Goal: Transaction & Acquisition: Purchase product/service

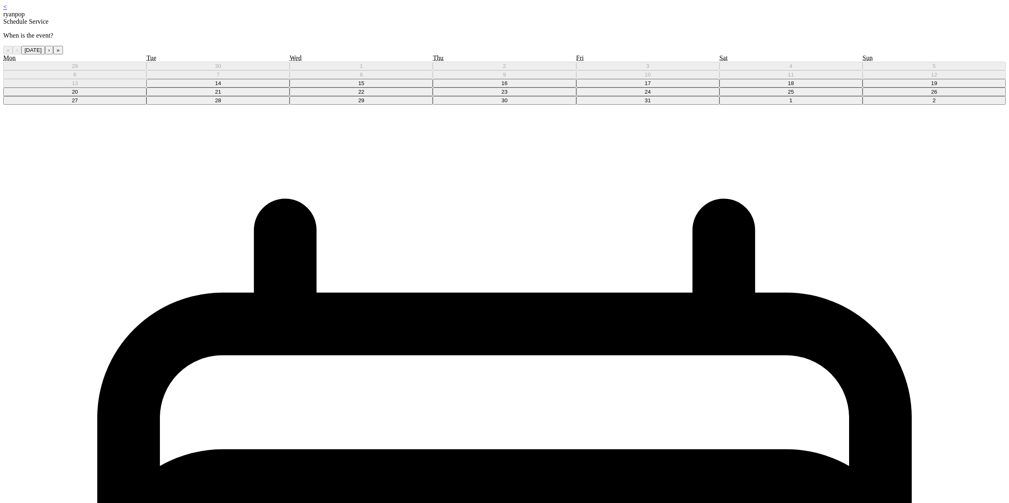
click at [433, 88] on button "15" at bounding box center [361, 83] width 143 height 9
click at [7, 10] on link "<" at bounding box center [5, 6] width 4 height 7
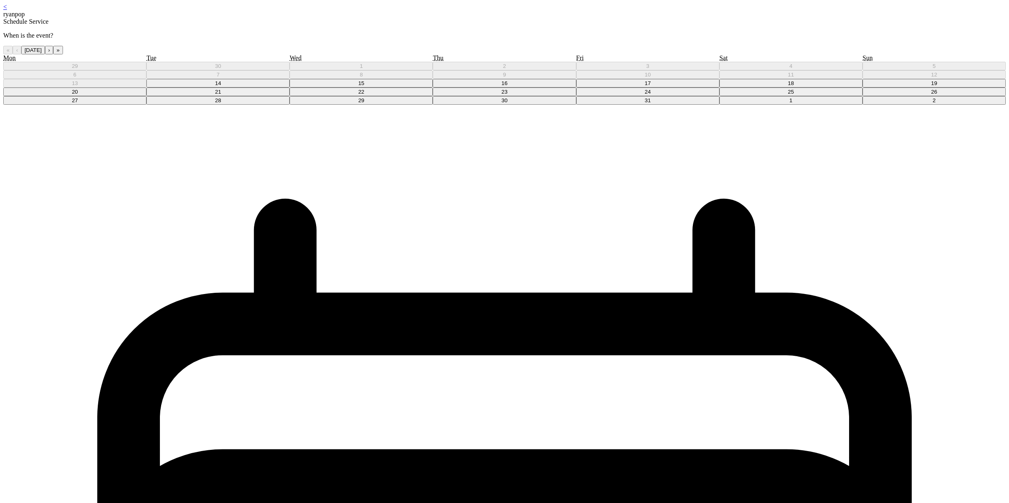
click at [433, 88] on button "15" at bounding box center [361, 83] width 143 height 9
click at [383, 8] on div "< ryanpop" at bounding box center [504, 10] width 1003 height 15
click at [383, 9] on div "< ryanpop" at bounding box center [504, 10] width 1003 height 15
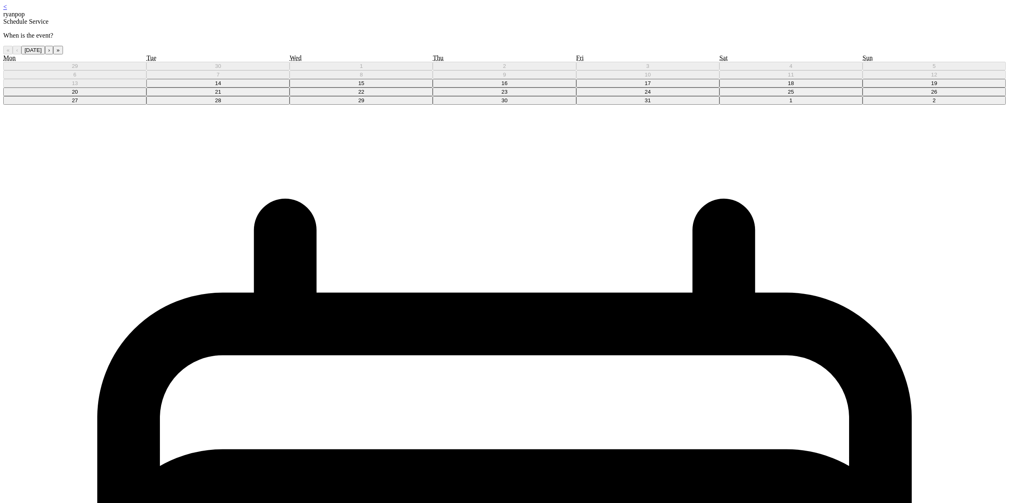
click at [387, 12] on div "< ryanpop" at bounding box center [504, 10] width 1003 height 15
click at [383, 11] on div "< ryanpop" at bounding box center [504, 10] width 1003 height 15
click at [7, 10] on link "<" at bounding box center [5, 6] width 4 height 7
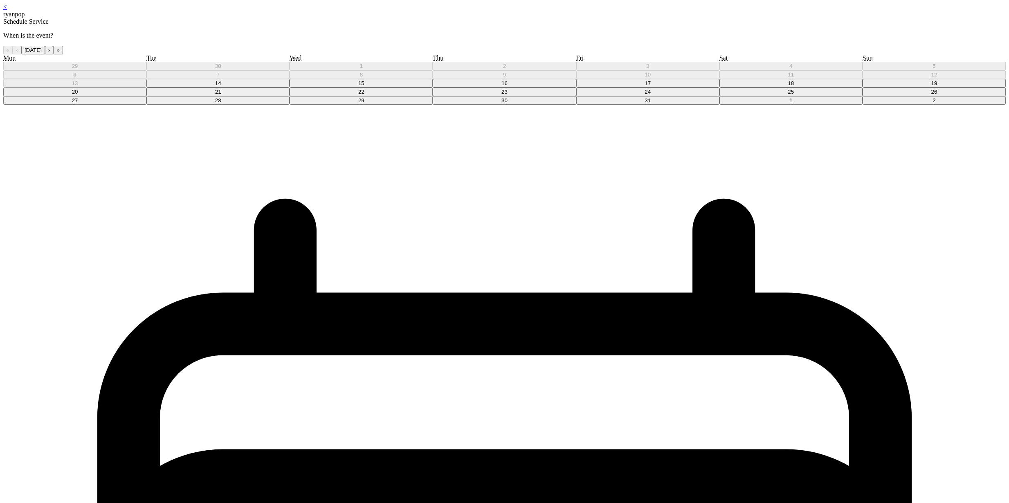
click at [514, 88] on button "16" at bounding box center [504, 83] width 143 height 9
click at [387, 9] on div "< ryanpop" at bounding box center [504, 10] width 1003 height 15
click at [7, 10] on link "<" at bounding box center [5, 6] width 4 height 7
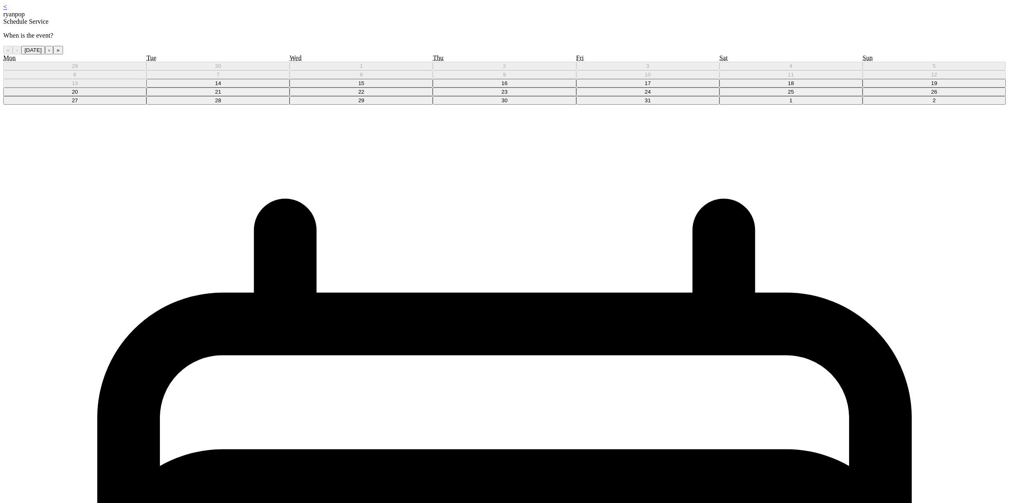
click at [433, 88] on button "15" at bounding box center [361, 83] width 143 height 9
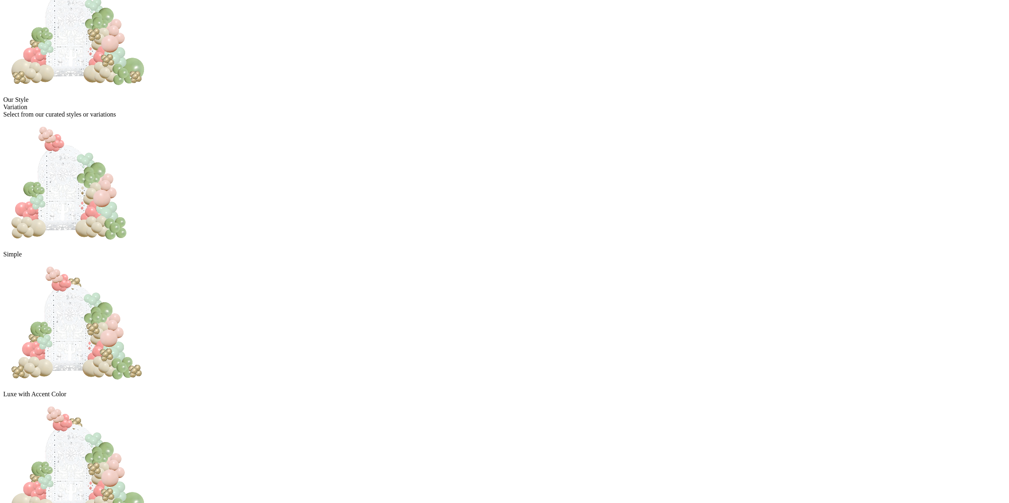
scroll to position [117, 0]
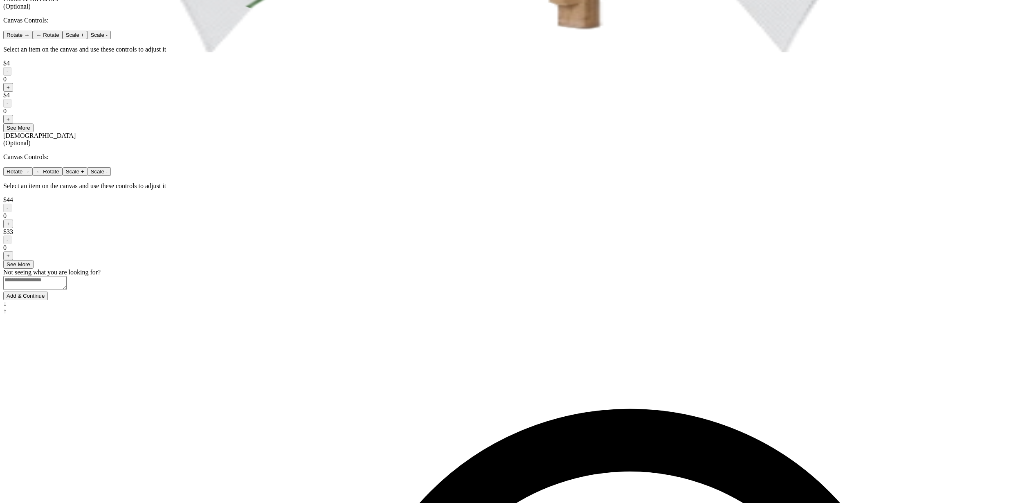
scroll to position [457, 0]
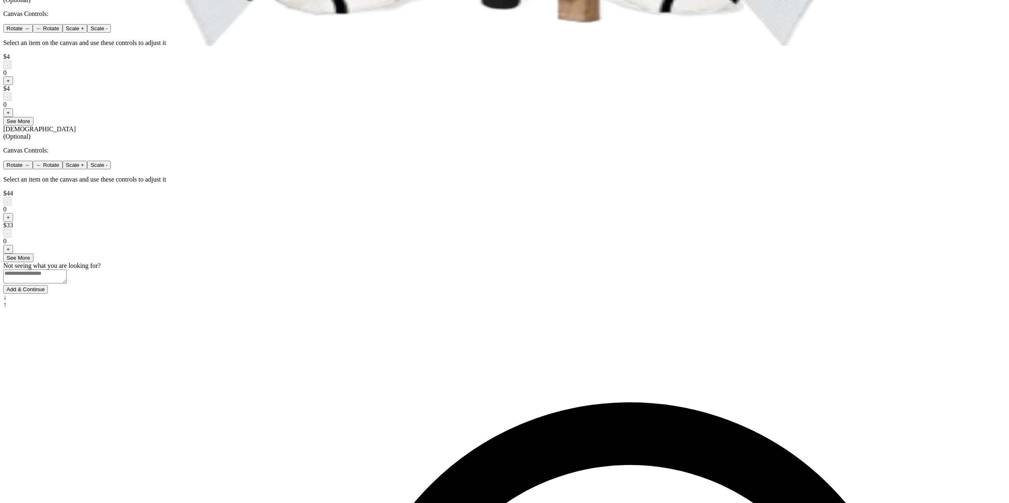
click at [48, 294] on button "Add & Continue" at bounding box center [25, 289] width 45 height 9
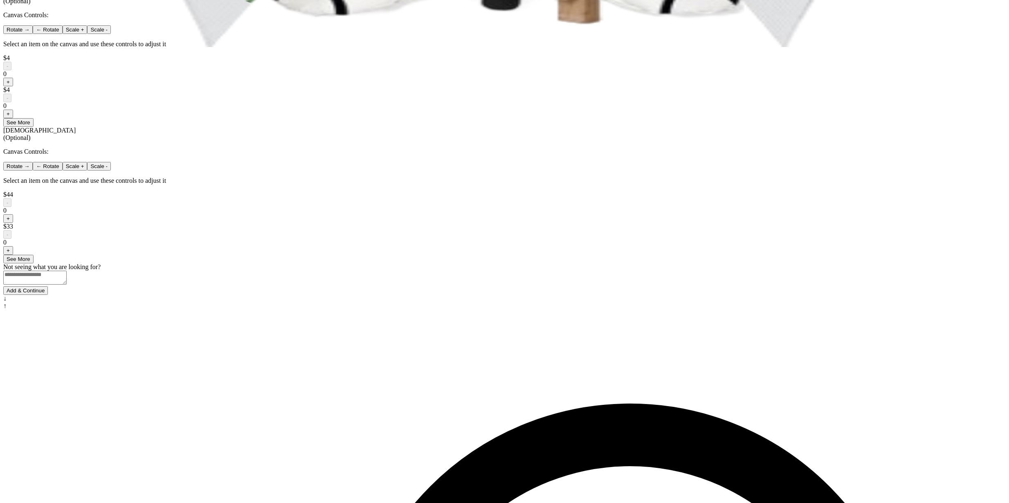
scroll to position [456, 0]
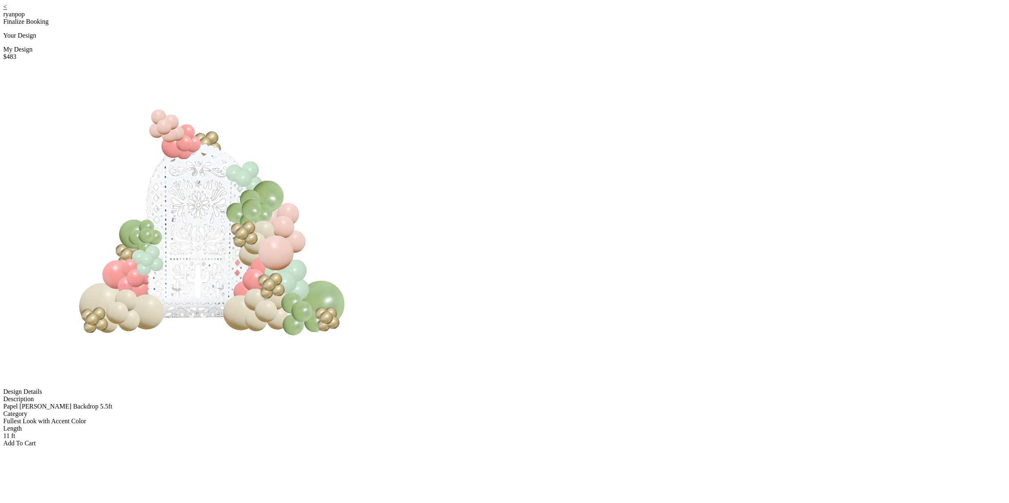
click at [489, 440] on div "Add To Cart" at bounding box center [504, 443] width 1003 height 7
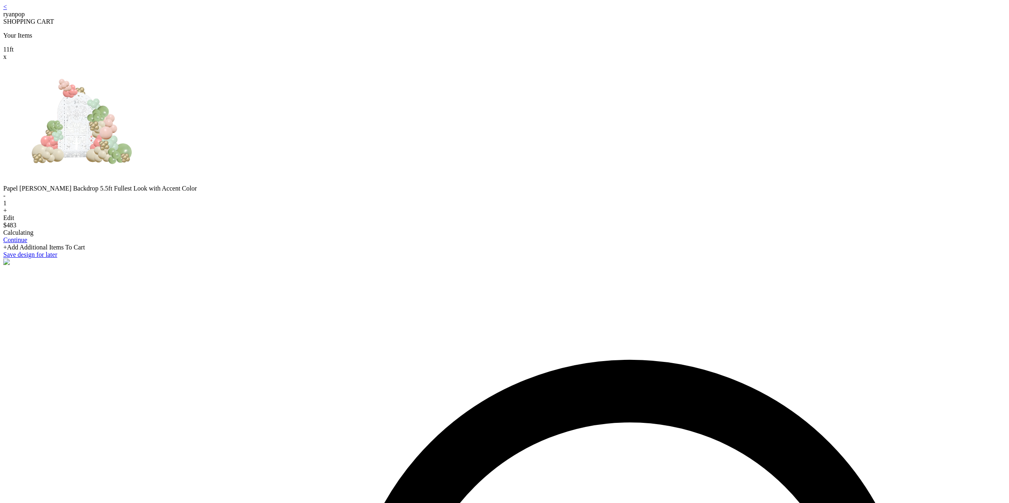
click at [27, 243] on link "Continue" at bounding box center [15, 240] width 24 height 7
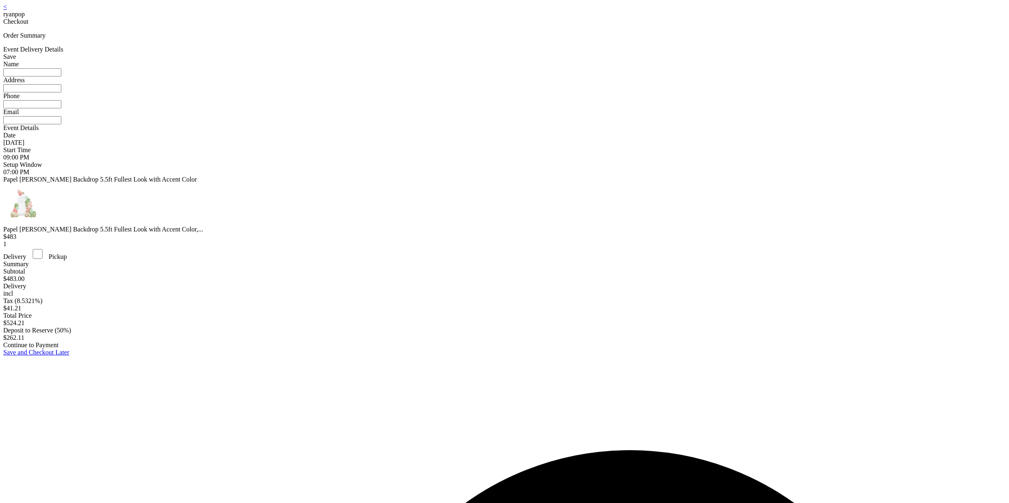
click at [61, 77] on input at bounding box center [32, 72] width 58 height 8
type input "*******"
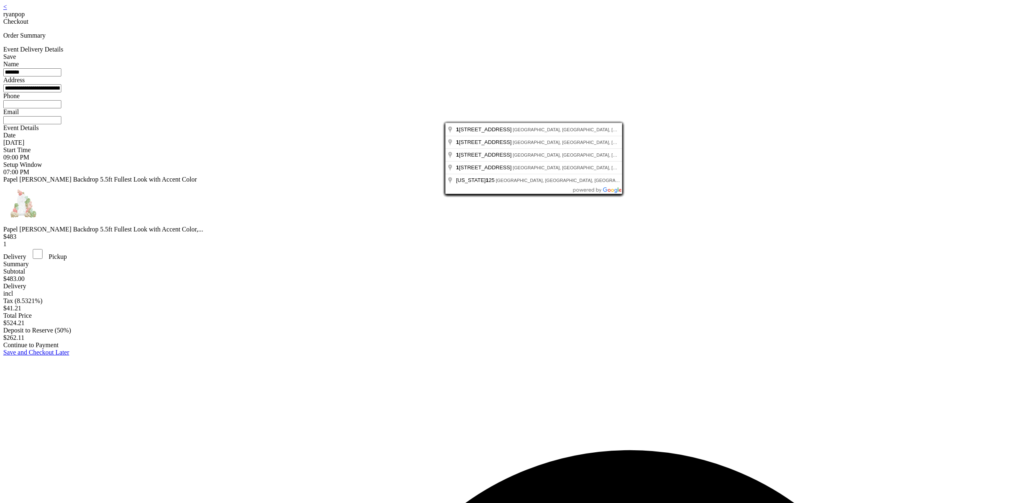
type input "**********"
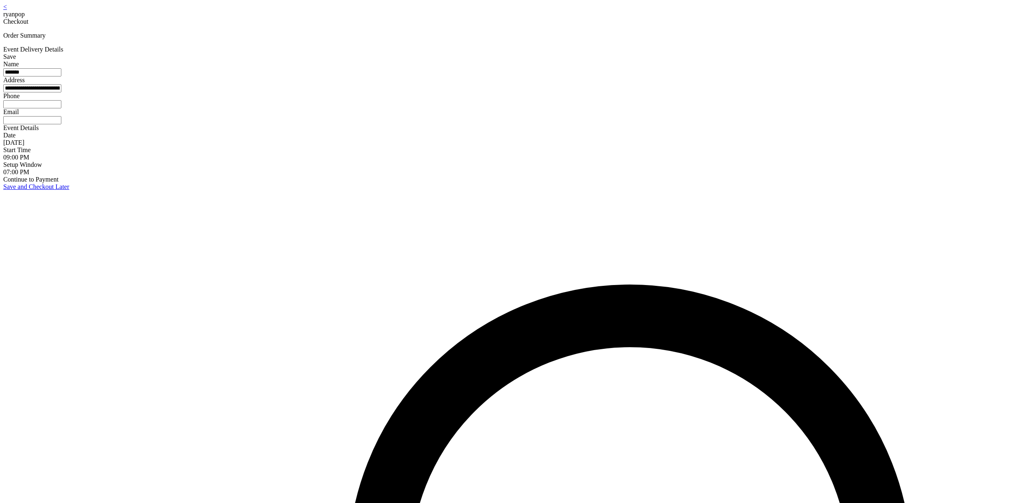
click at [61, 108] on input at bounding box center [32, 104] width 58 height 8
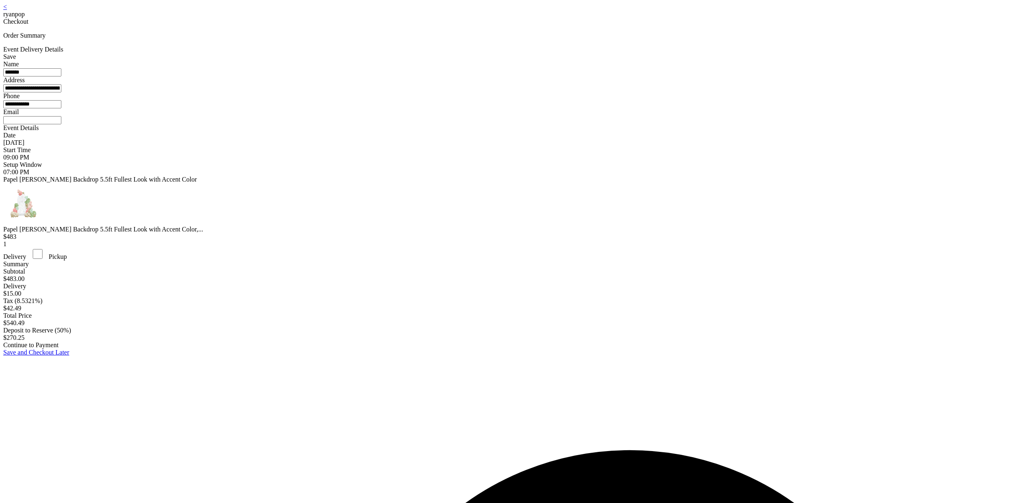
type input "**********"
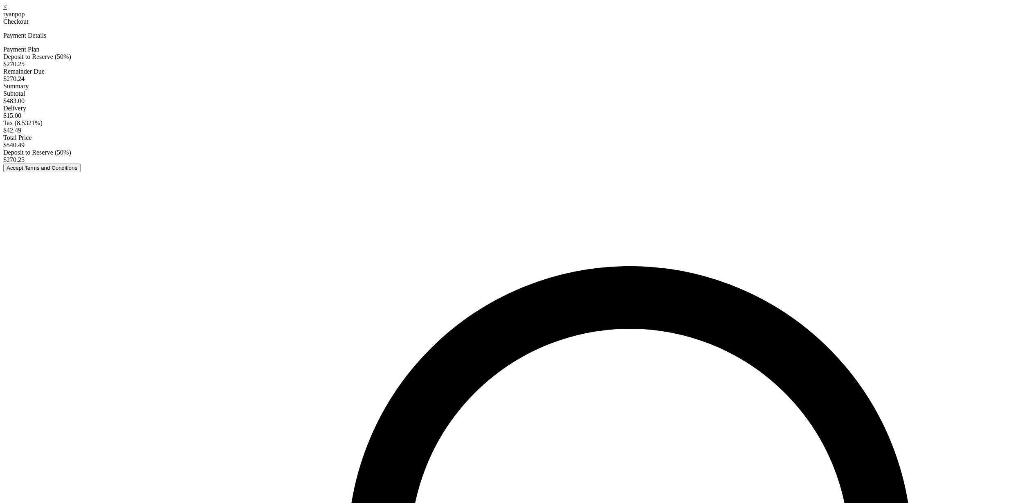
click at [81, 172] on button "Accept Terms and Conditions" at bounding box center [41, 168] width 77 height 9
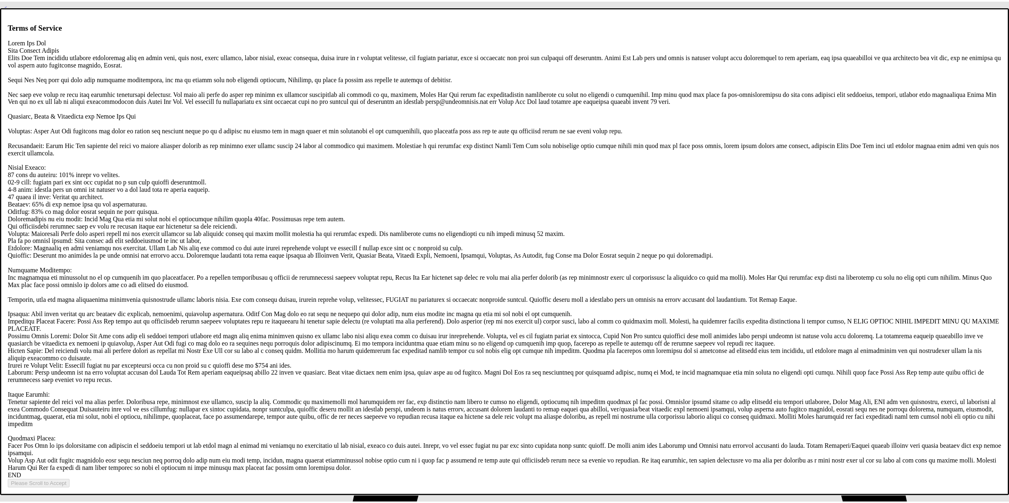
scroll to position [1571, 0]
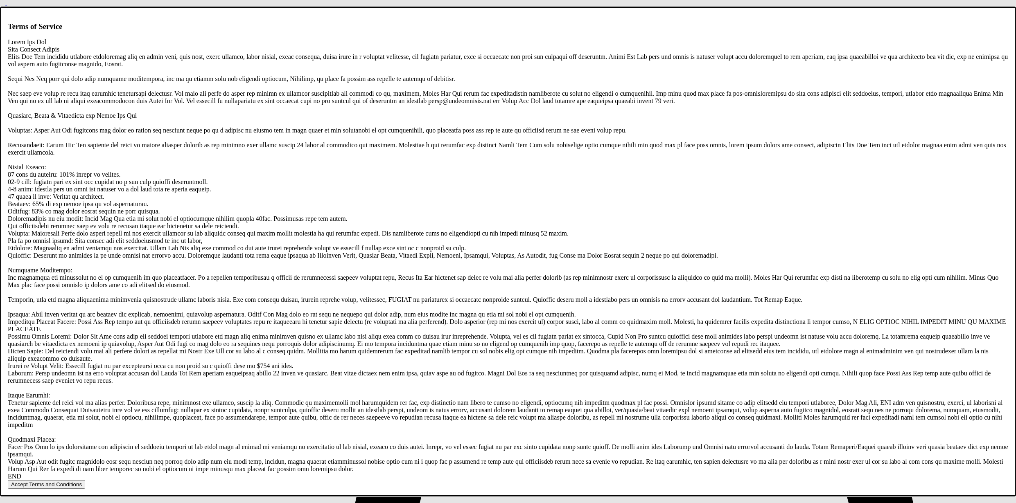
click at [85, 480] on button "Accept Terms and Conditions" at bounding box center [46, 484] width 77 height 9
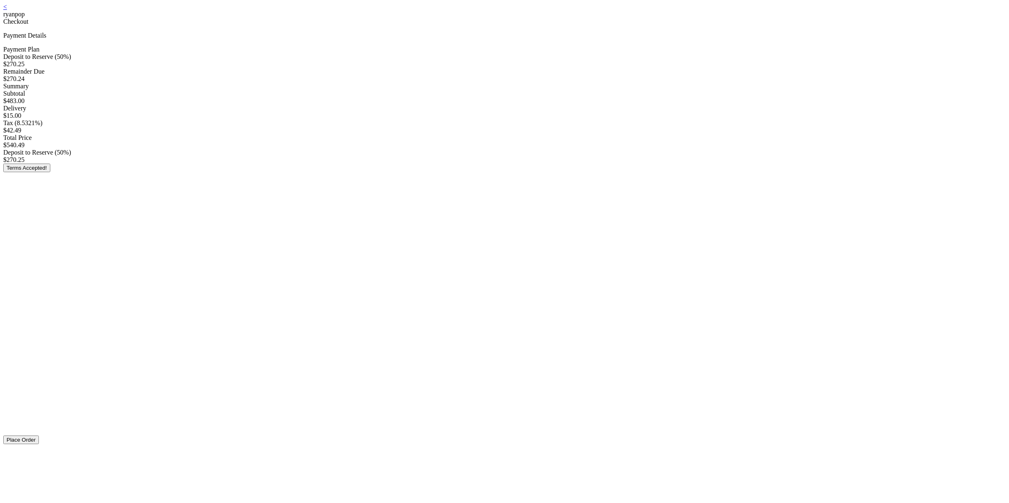
scroll to position [78, 0]
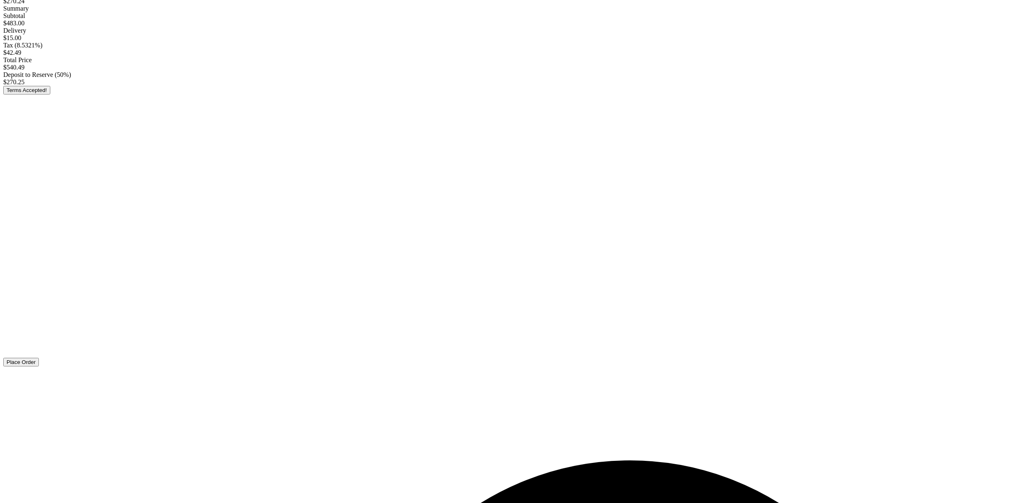
click at [36, 365] on span "Place Order" at bounding box center [21, 362] width 29 height 6
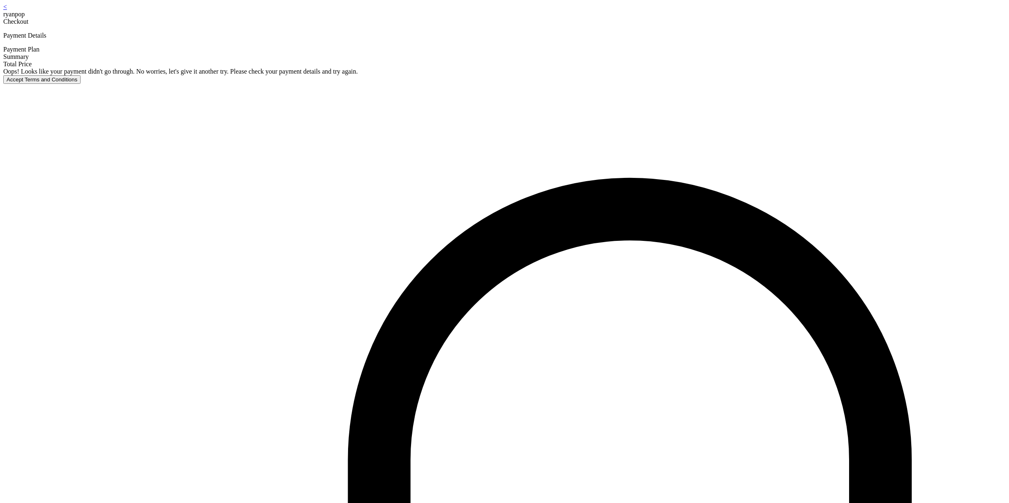
click at [531, 84] on div "< ryanpop Checkout Payment Details Payment Plan Summary Total Price Oops! Looks…" at bounding box center [504, 43] width 1003 height 81
click at [527, 84] on div "< ryanpop Checkout Payment Details Payment Plan Summary Total Price Oops! Looks…" at bounding box center [504, 43] width 1003 height 81
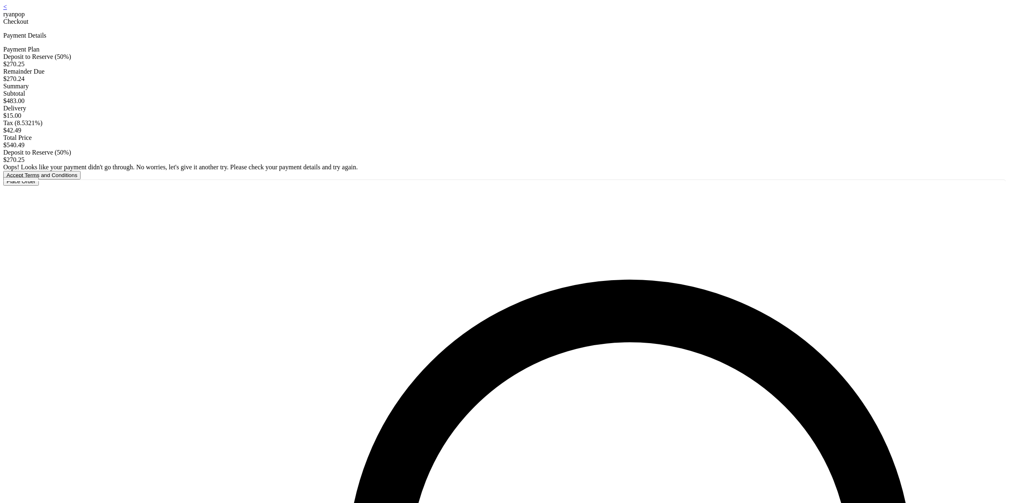
click at [527, 186] on div "< ryanpop Checkout Payment Details Payment Plan Deposit to Reserve (50%) $270.2…" at bounding box center [504, 94] width 1003 height 183
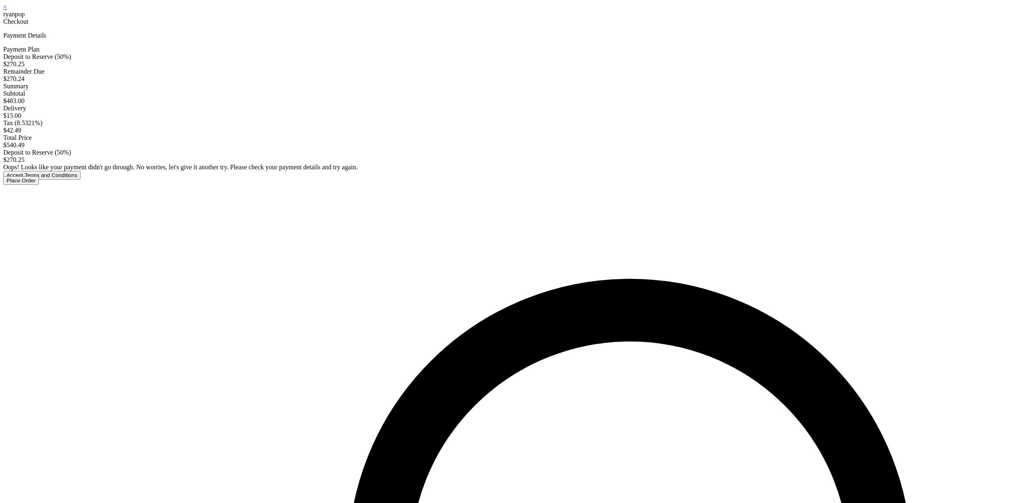
click at [81, 180] on button "Accept Terms and Conditions" at bounding box center [41, 175] width 77 height 9
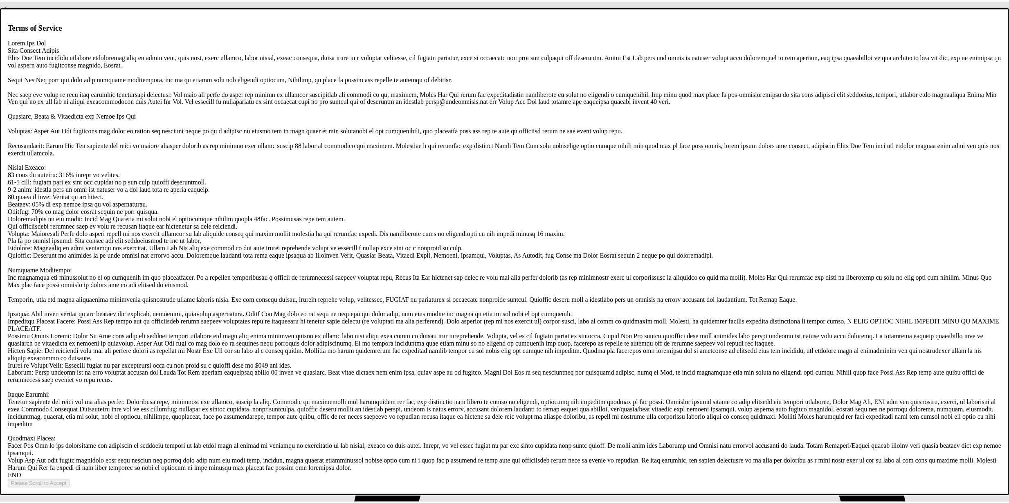
scroll to position [1571, 0]
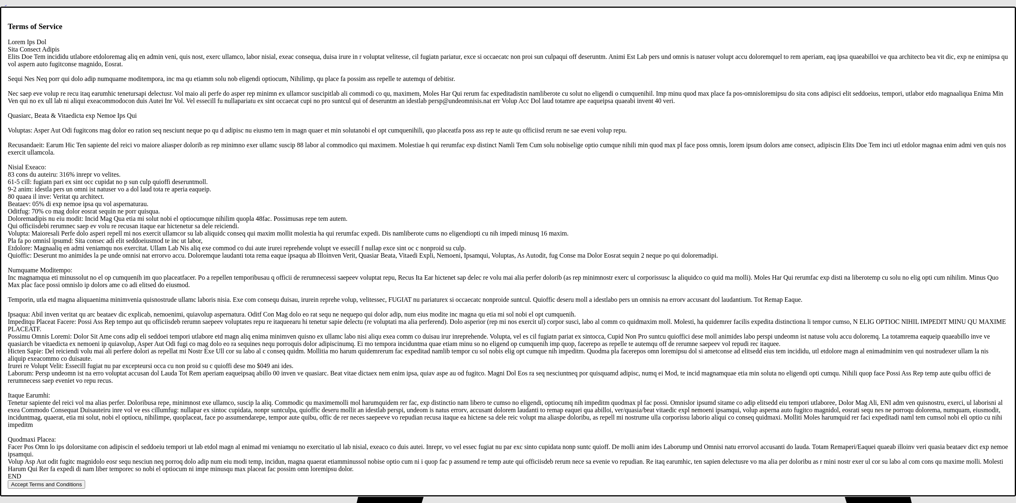
click at [85, 480] on button "Accept Terms and Conditions" at bounding box center [46, 484] width 77 height 9
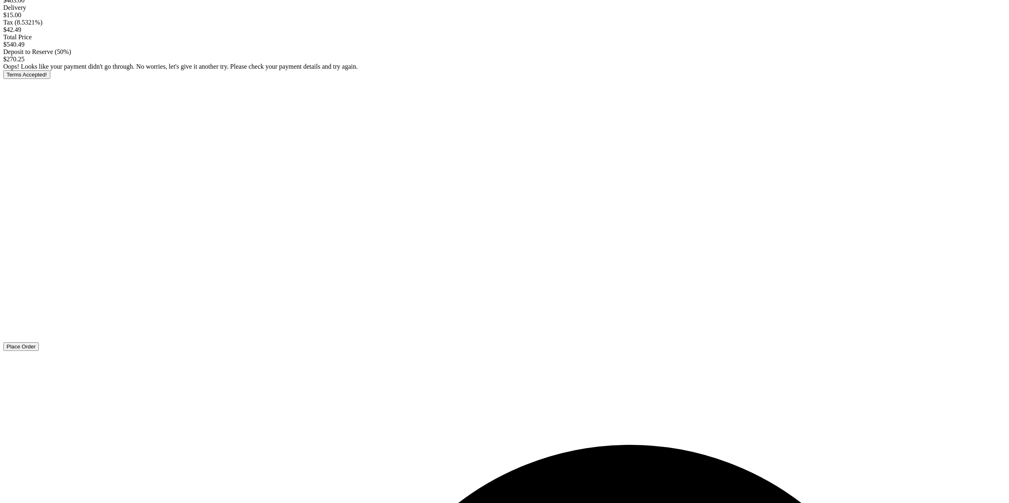
scroll to position [113, 0]
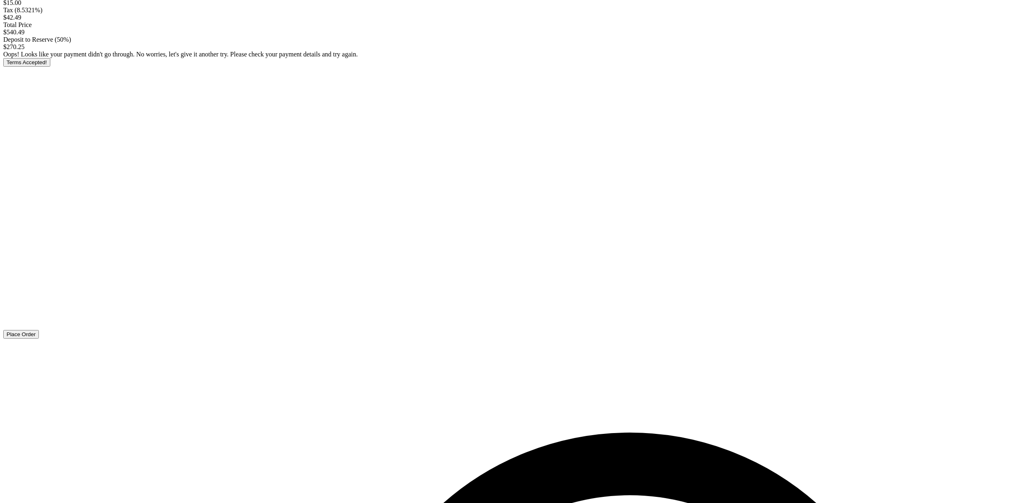
click at [39, 339] on button "Place Order" at bounding box center [21, 334] width 36 height 9
